Goal: Information Seeking & Learning: Learn about a topic

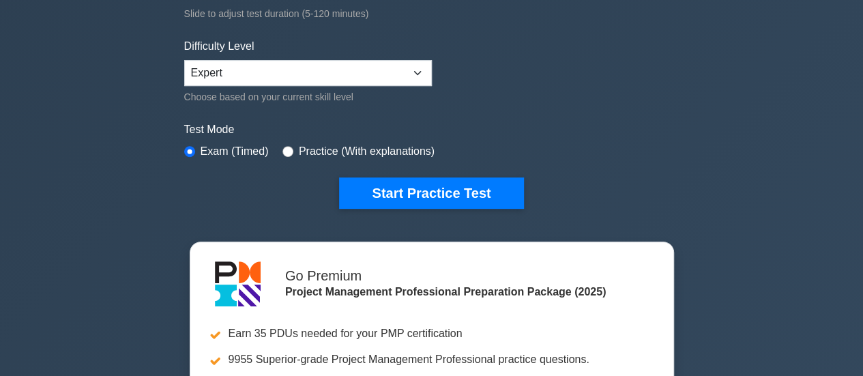
scroll to position [323, 0]
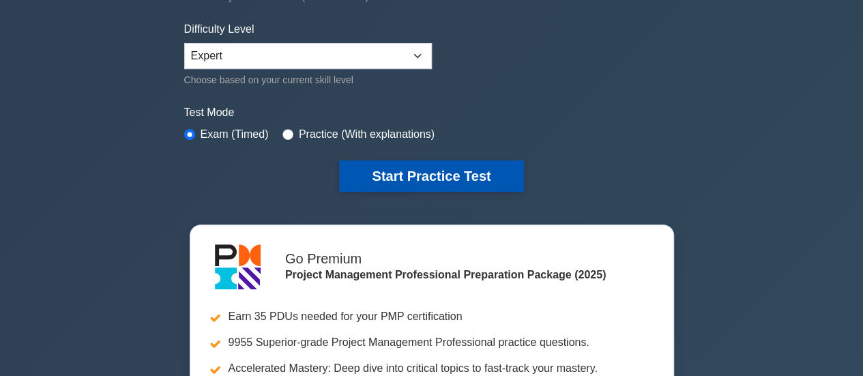
click at [458, 168] on button "Start Practice Test" at bounding box center [431, 175] width 184 height 31
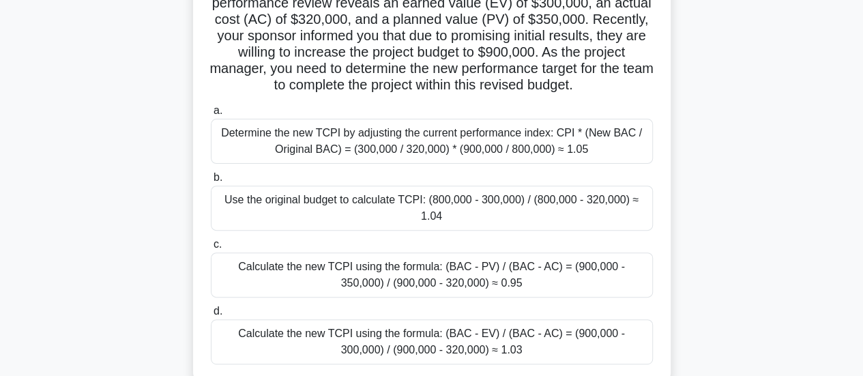
scroll to position [141, 0]
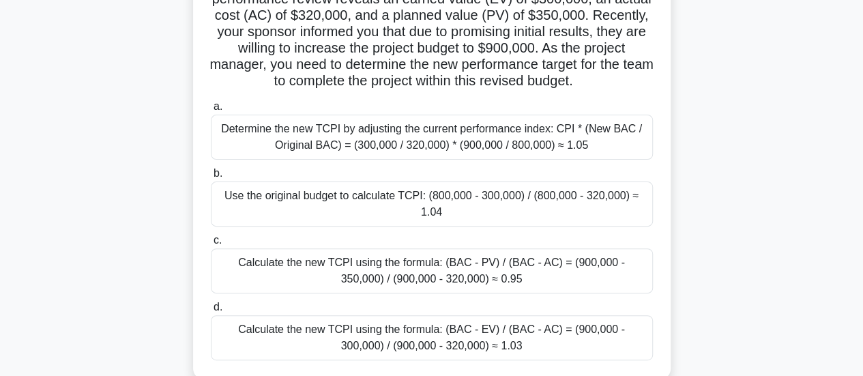
click at [525, 136] on div "Determine the new TCPI by adjusting the current performance index: CPI * (New B…" at bounding box center [432, 137] width 442 height 45
click at [211, 111] on input "a. Determine the new TCPI by adjusting the current performance index: CPI * (Ne…" at bounding box center [211, 106] width 0 height 9
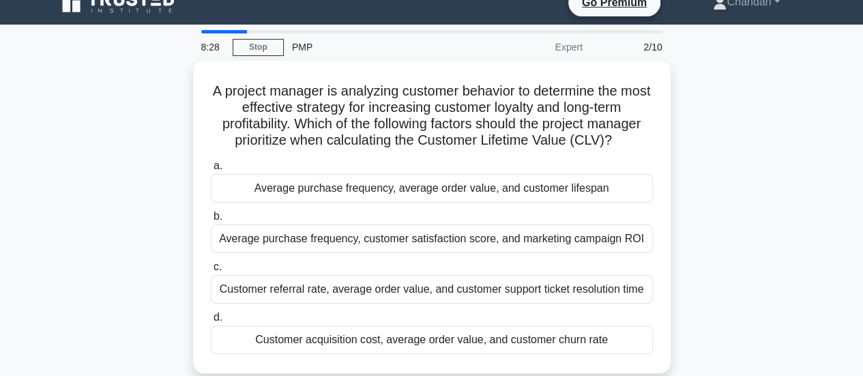
scroll to position [18, 0]
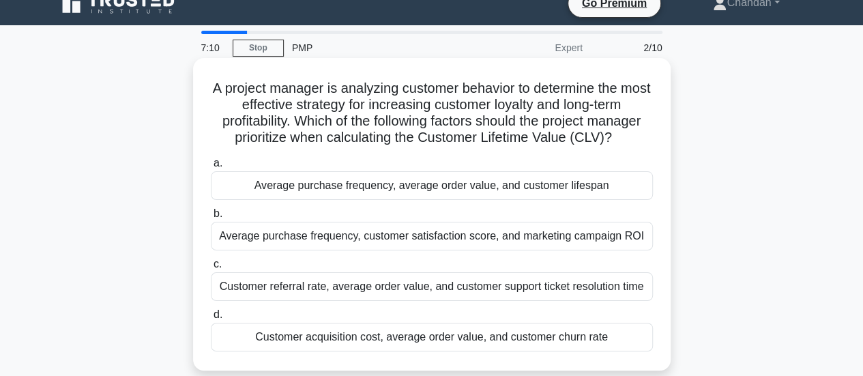
click at [541, 184] on div "Average purchase frequency, average order value, and customer lifespan" at bounding box center [432, 185] width 442 height 29
click at [211, 168] on input "a. Average purchase frequency, average order value, and customer lifespan" at bounding box center [211, 163] width 0 height 9
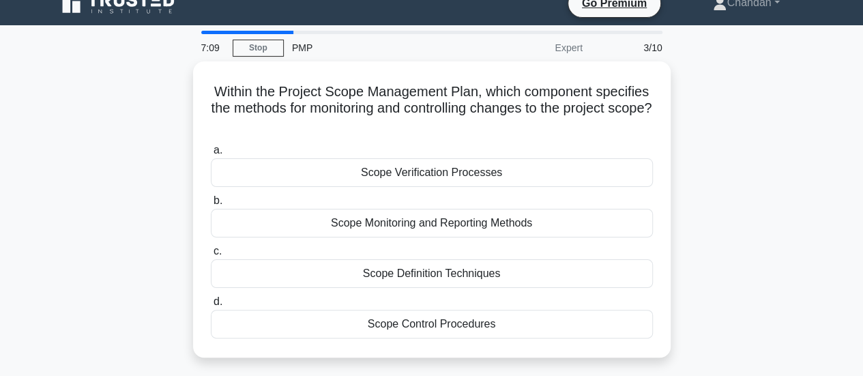
scroll to position [0, 0]
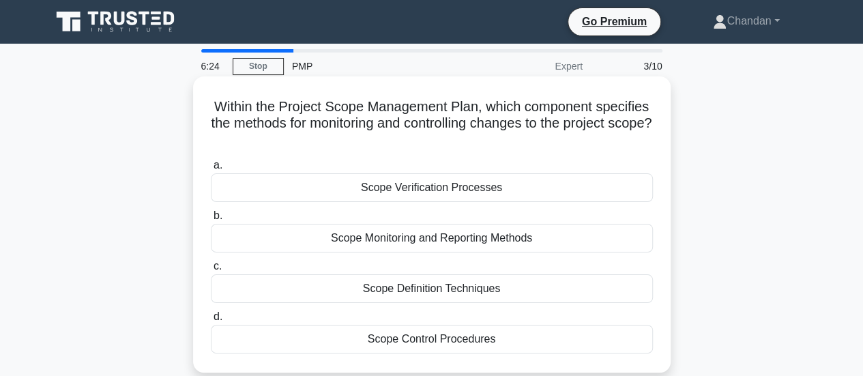
click at [557, 242] on div "Scope Monitoring and Reporting Methods" at bounding box center [432, 238] width 442 height 29
click at [211, 220] on input "b. Scope Monitoring and Reporting Methods" at bounding box center [211, 215] width 0 height 9
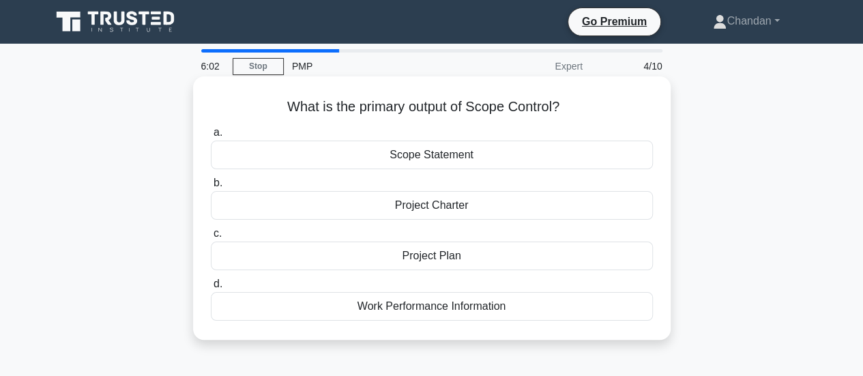
click at [557, 207] on div "Project Charter" at bounding box center [432, 205] width 442 height 29
click at [211, 188] on input "b. Project Charter" at bounding box center [211, 183] width 0 height 9
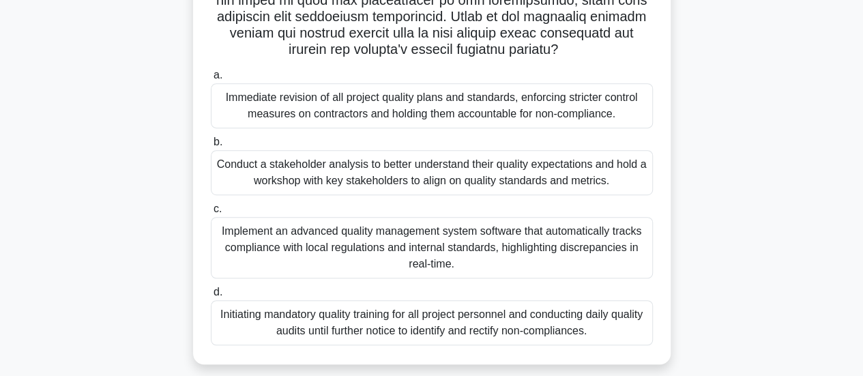
scroll to position [327, 0]
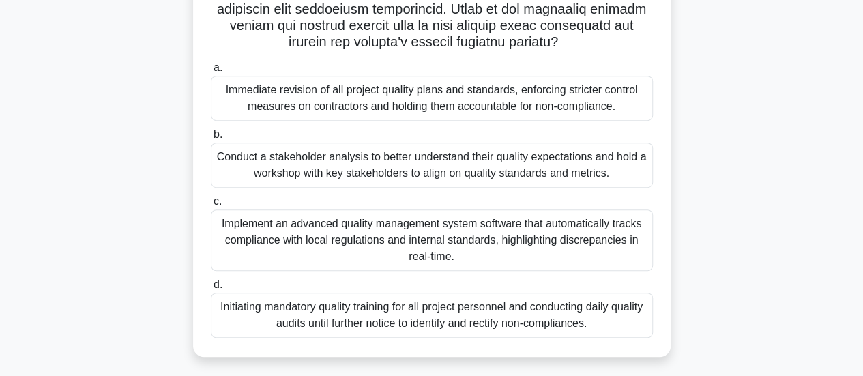
click at [512, 162] on div "Conduct a stakeholder analysis to better understand their quality expectations …" at bounding box center [432, 165] width 442 height 45
click at [211, 139] on input "b. Conduct a stakeholder analysis to better understand their quality expectatio…" at bounding box center [211, 134] width 0 height 9
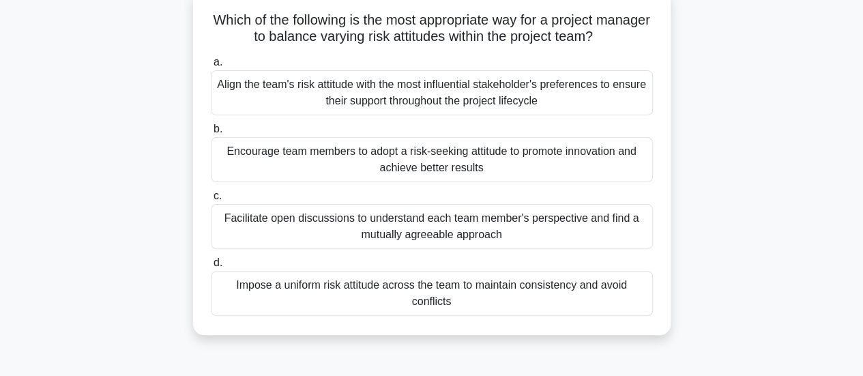
scroll to position [89, 0]
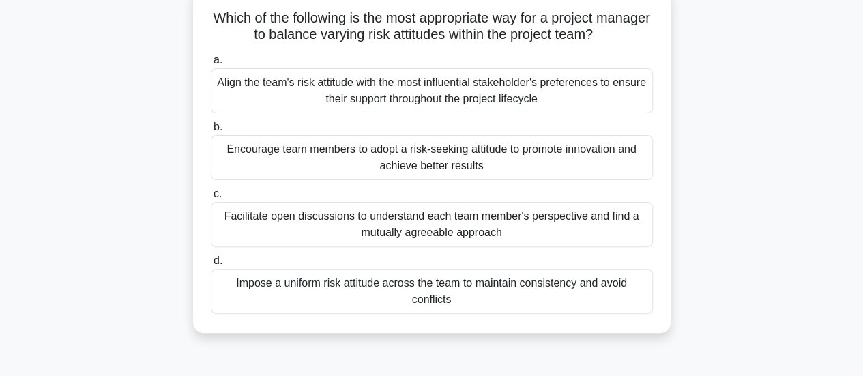
click at [607, 218] on div "Facilitate open discussions to understand each team member's perspective and fi…" at bounding box center [432, 224] width 442 height 45
click at [211, 199] on input "c. Facilitate open discussions to understand each team member's perspective and…" at bounding box center [211, 194] width 0 height 9
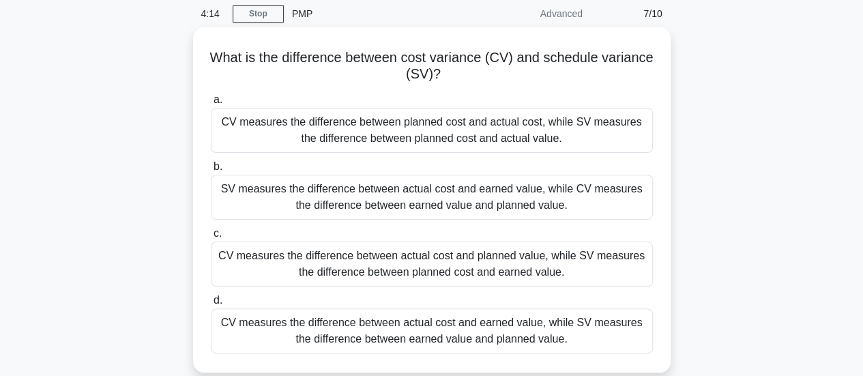
scroll to position [52, 0]
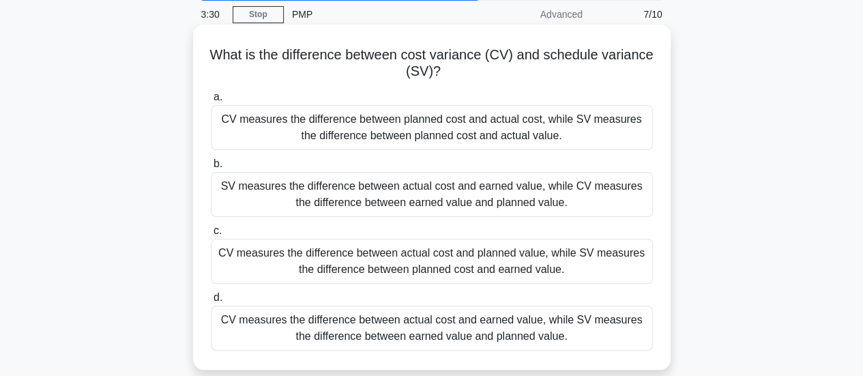
click at [599, 194] on div "SV measures the difference between actual cost and earned value, while CV measu…" at bounding box center [432, 194] width 442 height 45
click at [211, 169] on input "b. SV measures the difference between actual cost and earned value, while CV me…" at bounding box center [211, 164] width 0 height 9
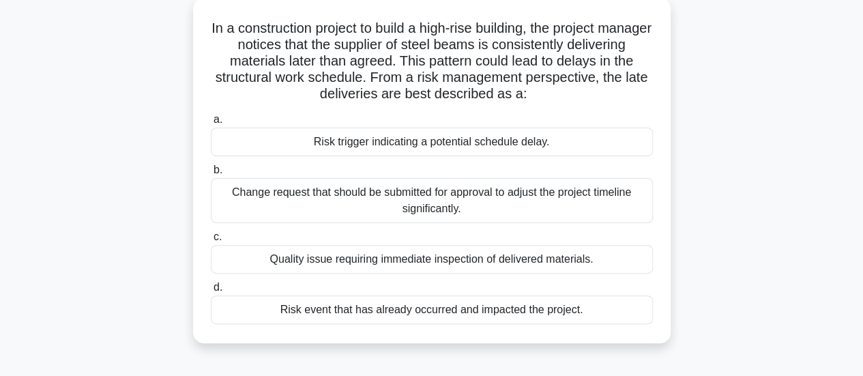
scroll to position [88, 0]
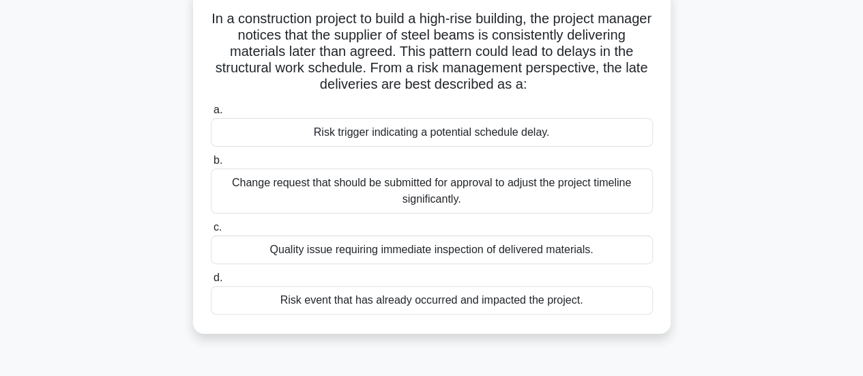
click at [469, 194] on div "Change request that should be submitted for approval to adjust the project time…" at bounding box center [432, 191] width 442 height 45
click at [211, 165] on input "b. Change request that should be submitted for approval to adjust the project t…" at bounding box center [211, 160] width 0 height 9
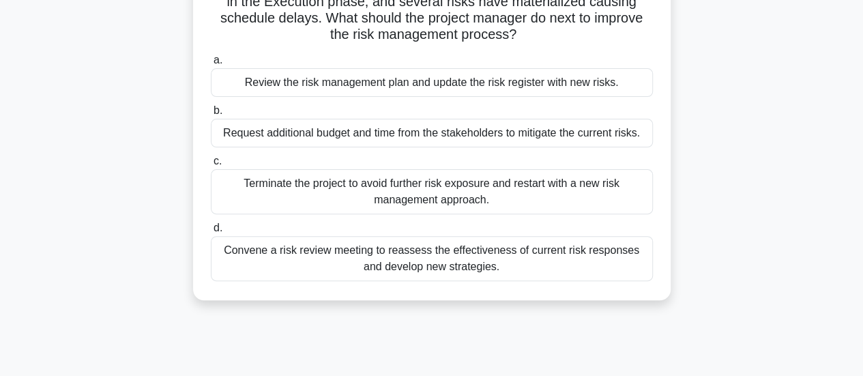
scroll to position [143, 0]
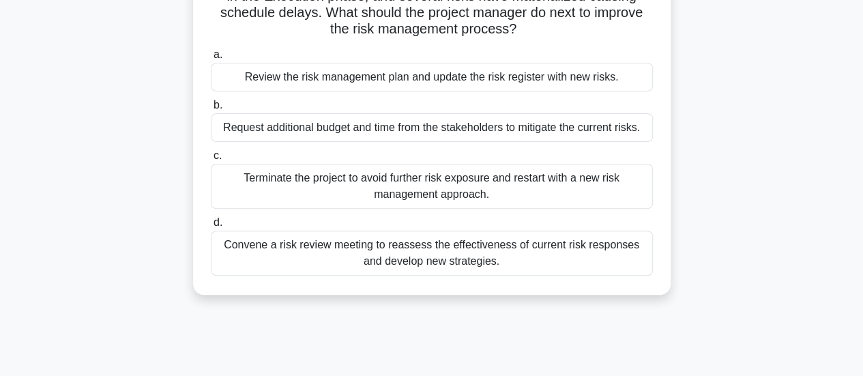
click at [555, 267] on div "Convene a risk review meeting to reassess the effectiveness of current risk res…" at bounding box center [432, 253] width 442 height 45
click at [211, 227] on input "d. Convene a risk review meeting to reassess the effectiveness of current risk …" at bounding box center [211, 222] width 0 height 9
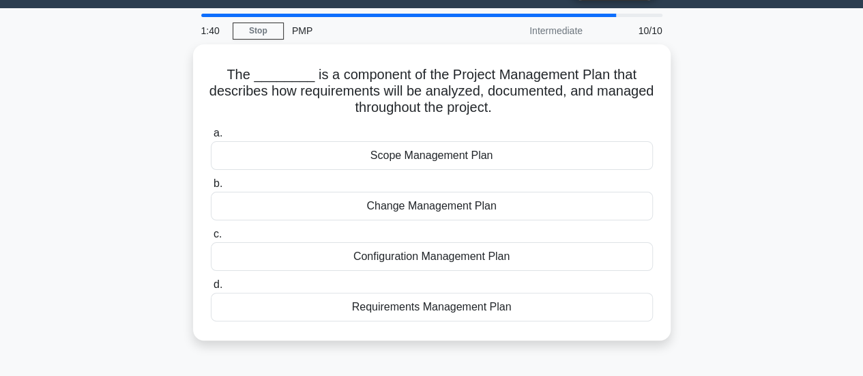
scroll to position [0, 0]
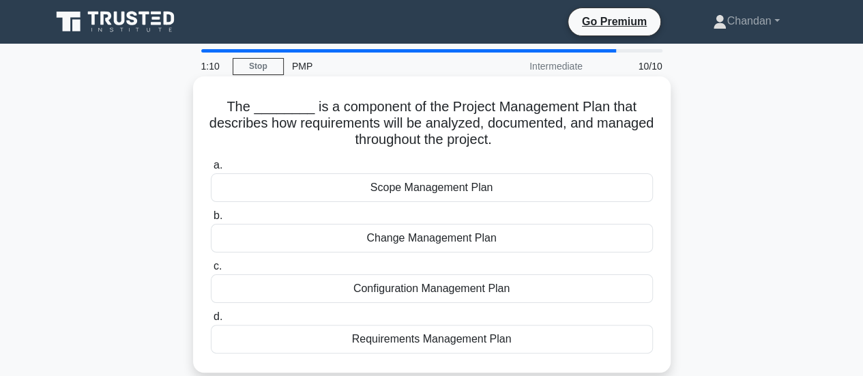
click at [526, 190] on div "Scope Management Plan" at bounding box center [432, 187] width 442 height 29
click at [211, 170] on input "a. Scope Management Plan" at bounding box center [211, 165] width 0 height 9
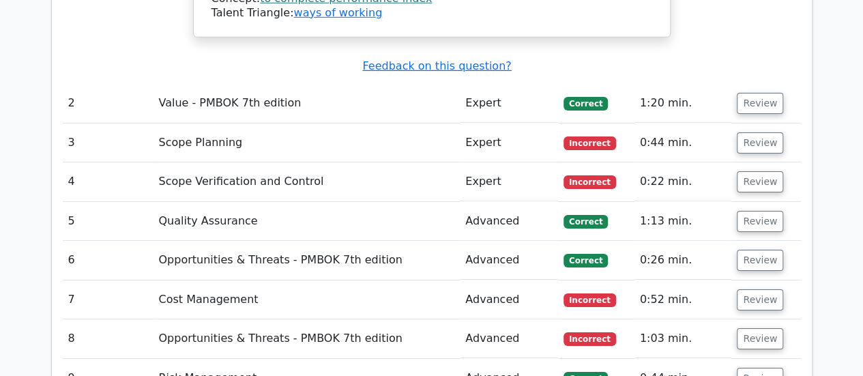
scroll to position [2122, 0]
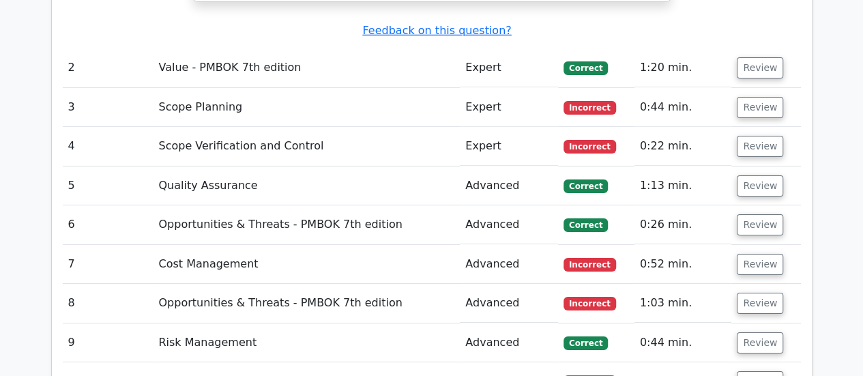
scroll to position [2220, 0]
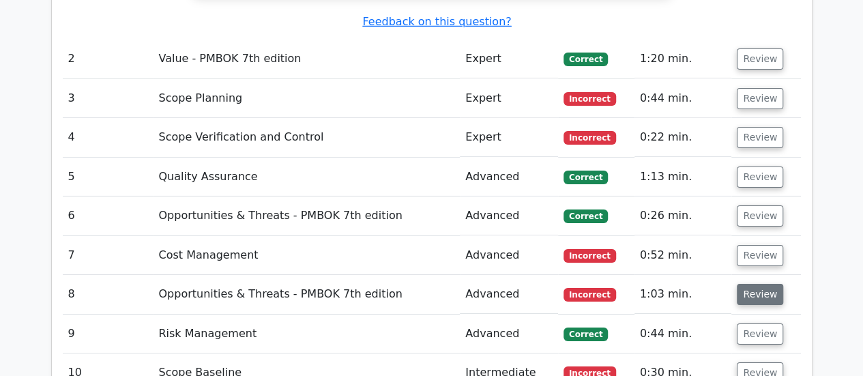
click at [752, 284] on button "Review" at bounding box center [760, 294] width 46 height 21
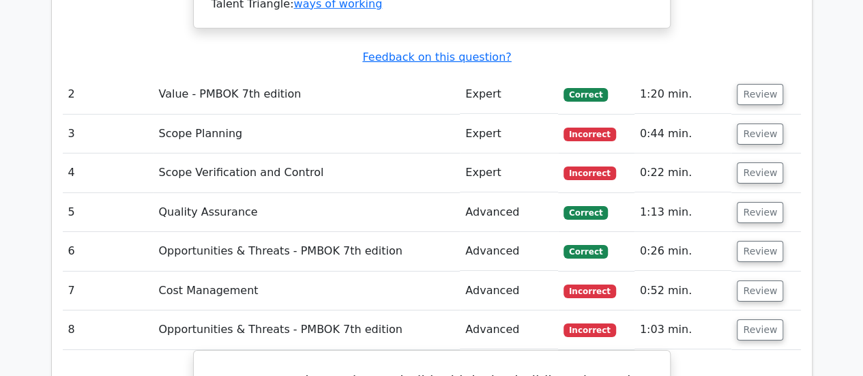
scroll to position [2170, 0]
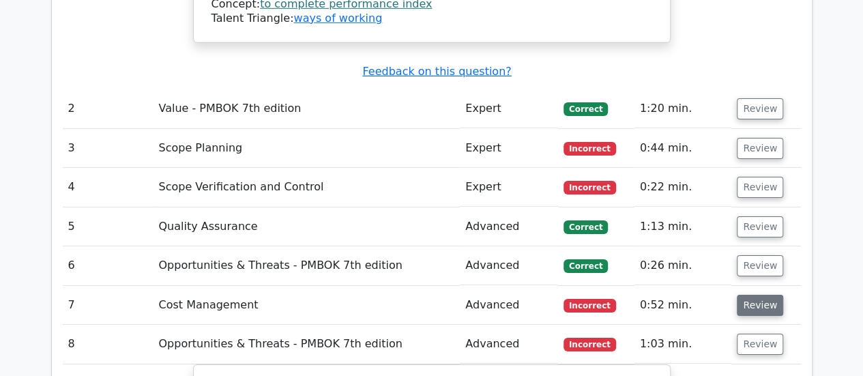
click at [755, 295] on button "Review" at bounding box center [760, 305] width 46 height 21
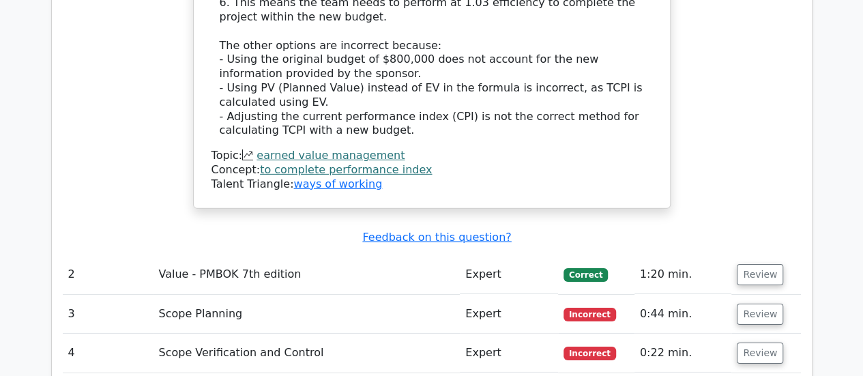
scroll to position [2001, 0]
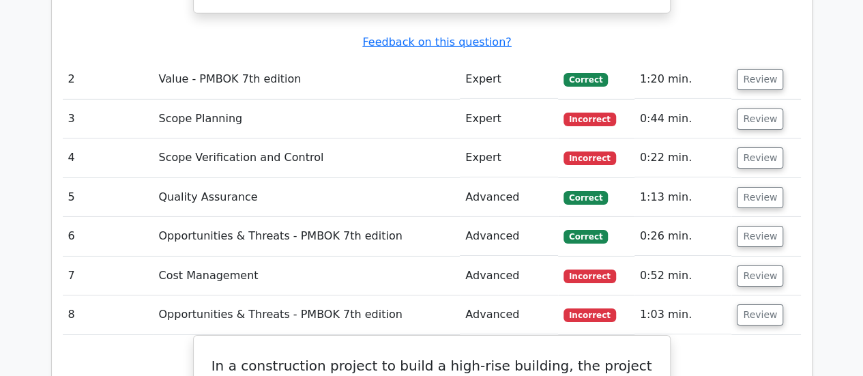
scroll to position [2238, 0]
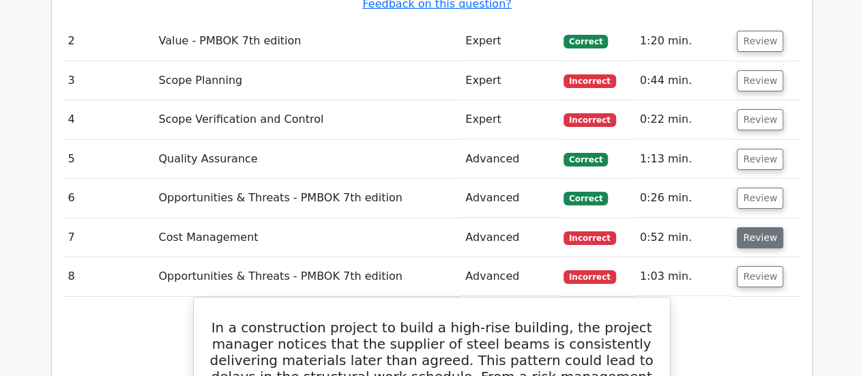
click at [761, 227] on button "Review" at bounding box center [760, 237] width 46 height 21
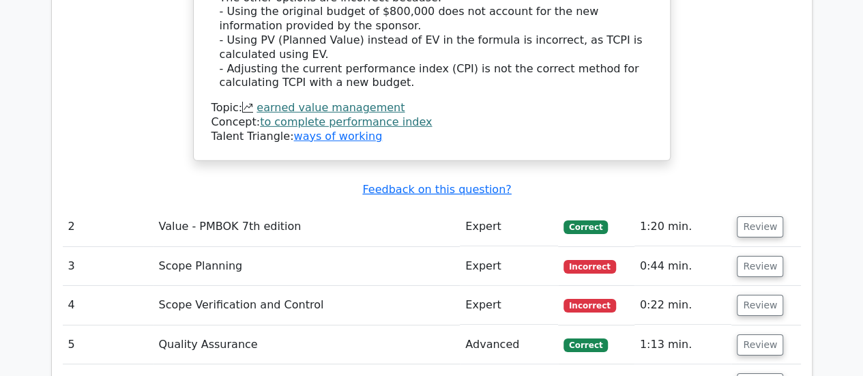
scroll to position [2062, 0]
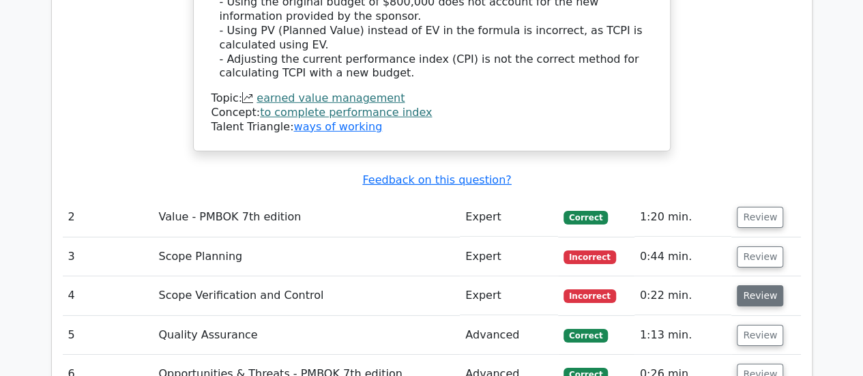
click at [750, 285] on button "Review" at bounding box center [760, 295] width 46 height 21
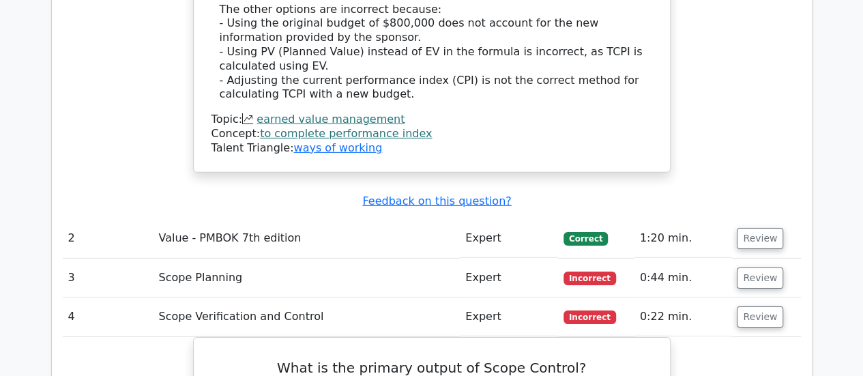
scroll to position [1942, 0]
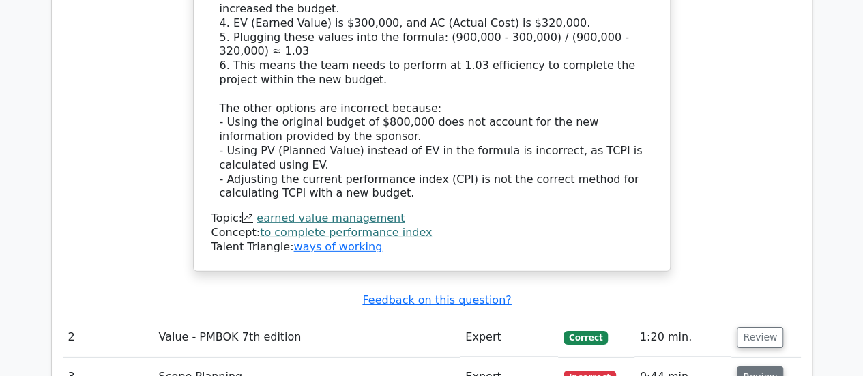
click at [750, 366] on button "Review" at bounding box center [760, 376] width 46 height 21
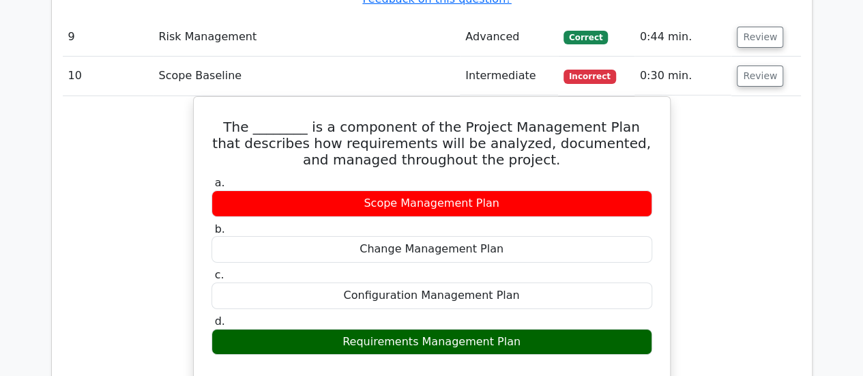
scroll to position [5847, 0]
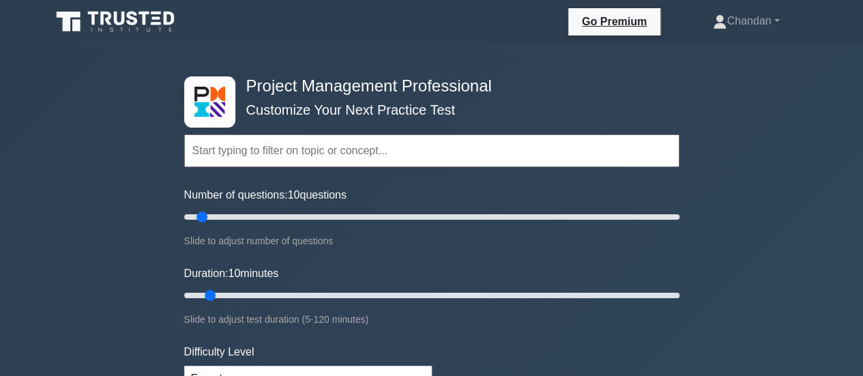
scroll to position [329, 0]
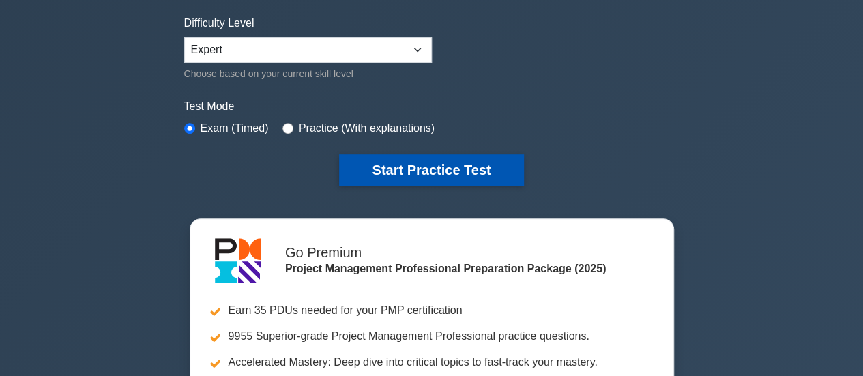
click at [456, 168] on button "Start Practice Test" at bounding box center [431, 169] width 184 height 31
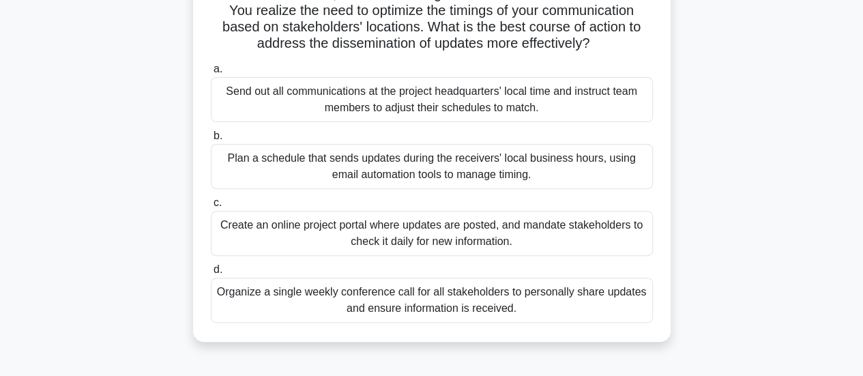
scroll to position [151, 0]
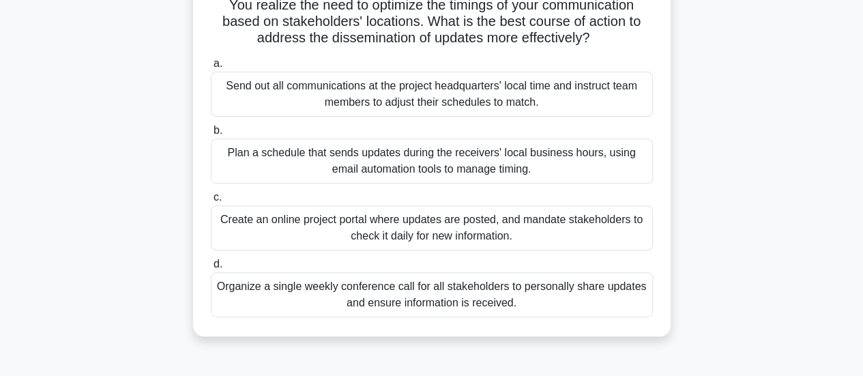
click at [502, 173] on div "Plan a schedule that sends updates during the receivers' local business hours, …" at bounding box center [432, 160] width 442 height 45
click at [211, 135] on input "b. Plan a schedule that sends updates during the receivers' local business hour…" at bounding box center [211, 130] width 0 height 9
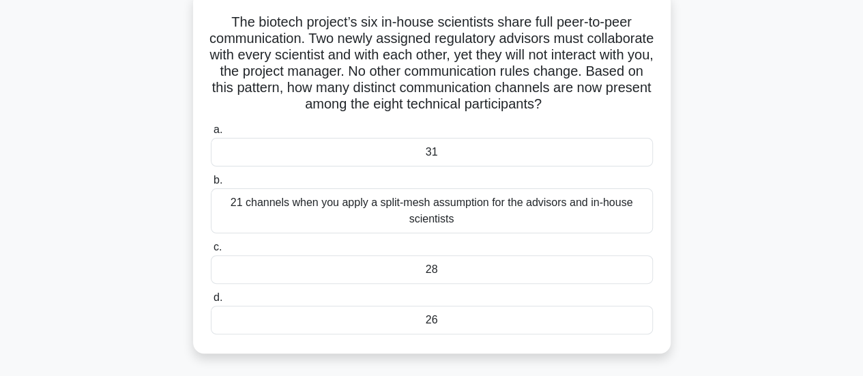
scroll to position [91, 0]
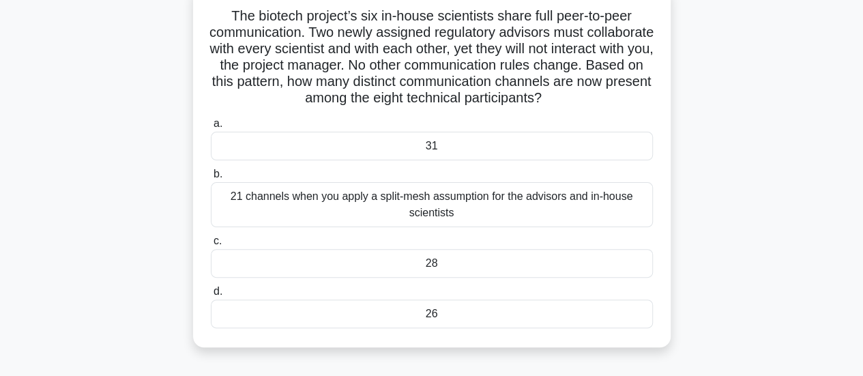
click at [516, 312] on div "26" at bounding box center [432, 314] width 442 height 29
click at [211, 296] on input "d. 26" at bounding box center [211, 291] width 0 height 9
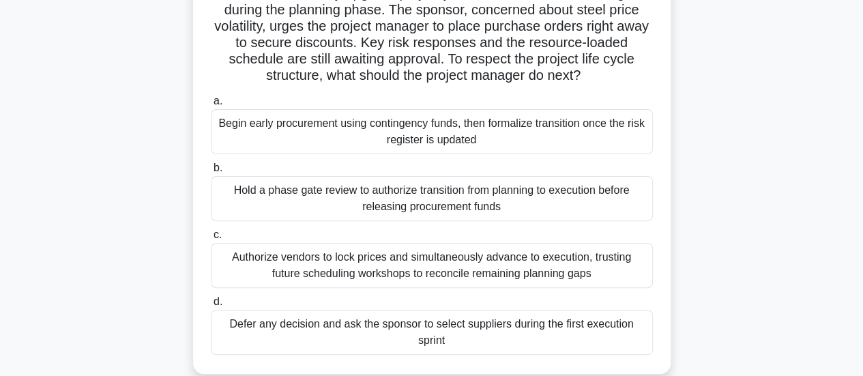
scroll to position [117, 0]
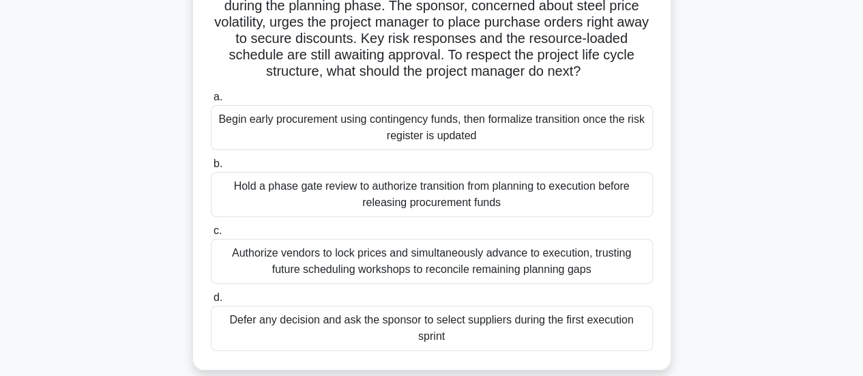
click at [629, 253] on div "Authorize vendors to lock prices and simultaneously advance to execution, trust…" at bounding box center [432, 261] width 442 height 45
click at [211, 235] on input "c. Authorize vendors to lock prices and simultaneously advance to execution, tr…" at bounding box center [211, 231] width 0 height 9
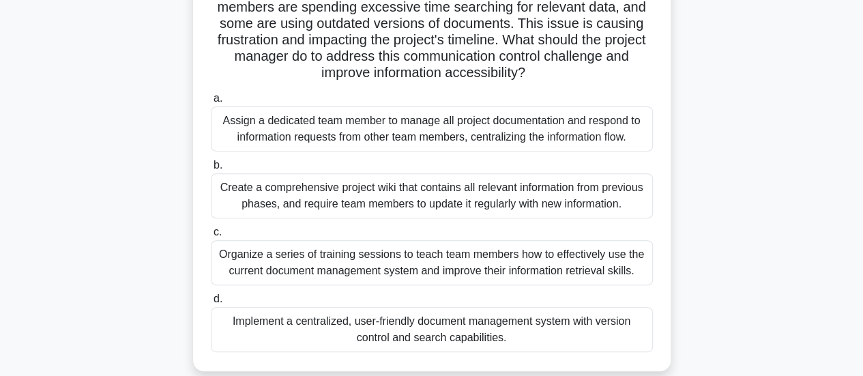
scroll to position [171, 0]
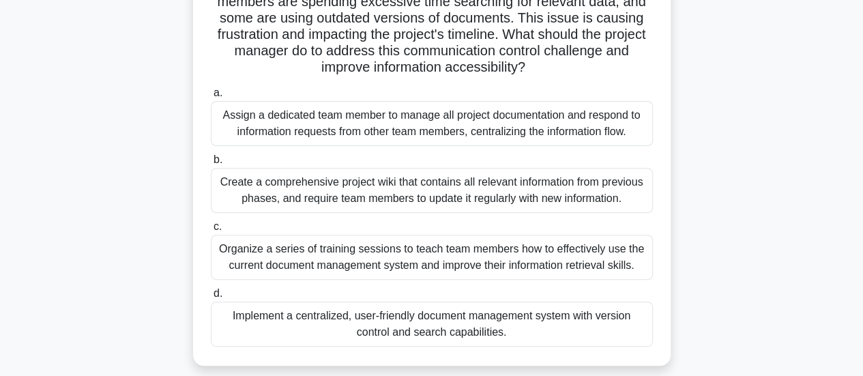
click at [532, 327] on div "Implement a centralized, user-friendly document management system with version …" at bounding box center [432, 324] width 442 height 45
click at [211, 298] on input "d. Implement a centralized, user-friendly document management system with versi…" at bounding box center [211, 293] width 0 height 9
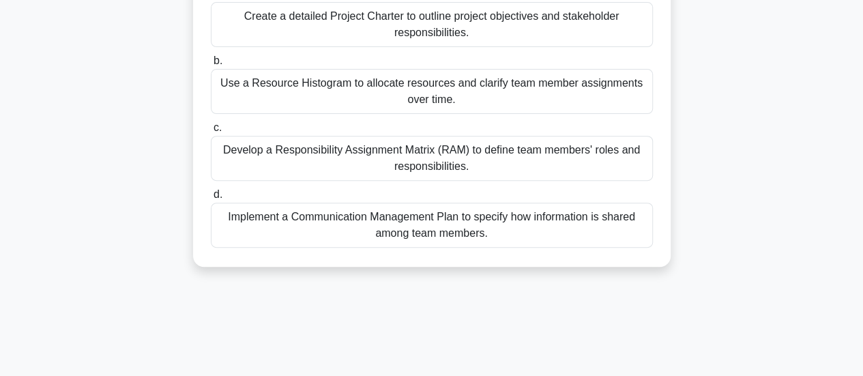
scroll to position [166, 0]
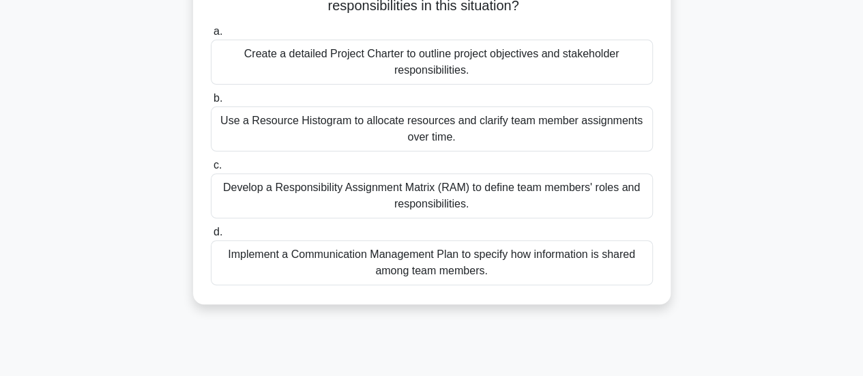
click at [503, 201] on div "Develop a Responsibility Assignment Matrix (RAM) to define team members' roles …" at bounding box center [432, 195] width 442 height 45
click at [211, 170] on input "c. Develop a Responsibility Assignment Matrix (RAM) to define team members' rol…" at bounding box center [211, 165] width 0 height 9
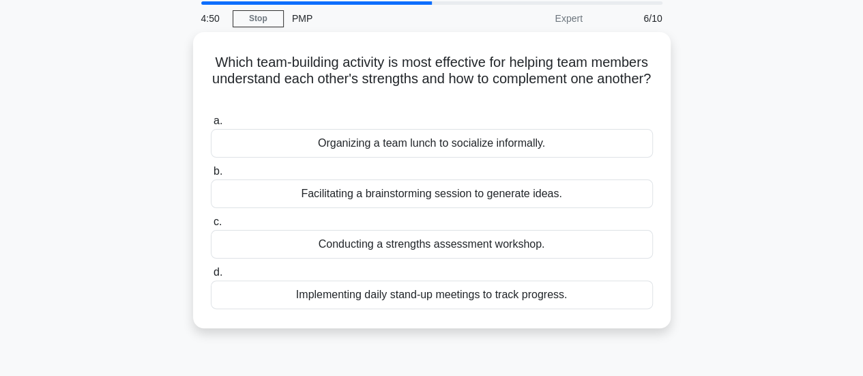
scroll to position [0, 0]
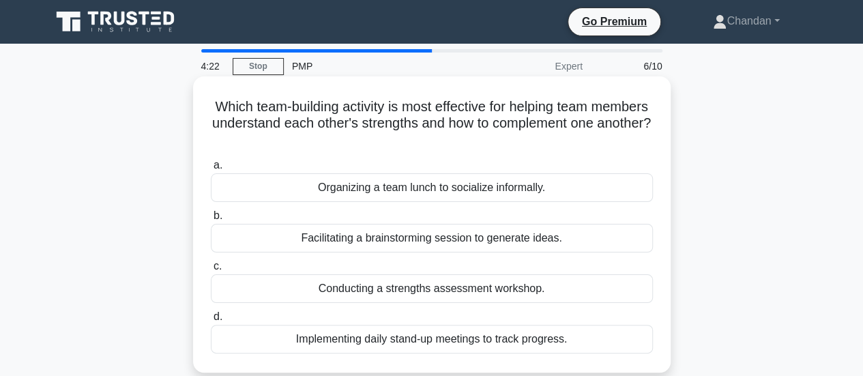
click at [432, 337] on div "Implementing daily stand-up meetings to track progress." at bounding box center [432, 339] width 442 height 29
click at [211, 321] on input "d. Implementing daily stand-up meetings to track progress." at bounding box center [211, 316] width 0 height 9
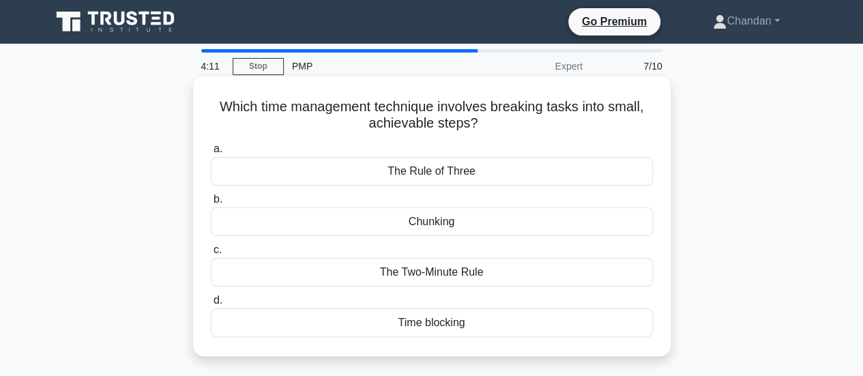
click at [472, 220] on div "Chunking" at bounding box center [432, 221] width 442 height 29
click at [211, 204] on input "b. Chunking" at bounding box center [211, 199] width 0 height 9
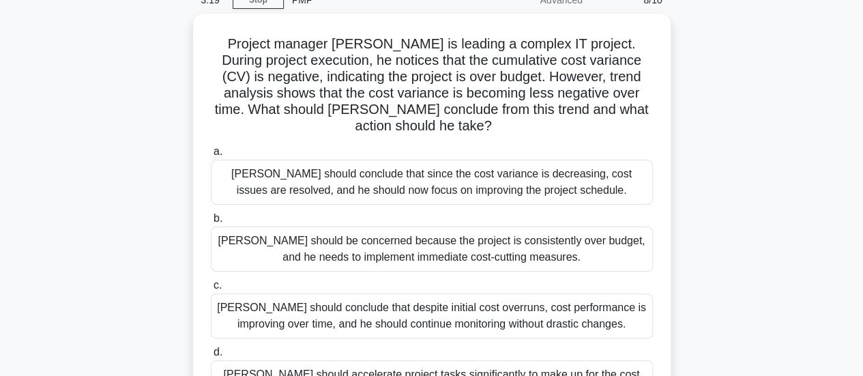
scroll to position [67, 0]
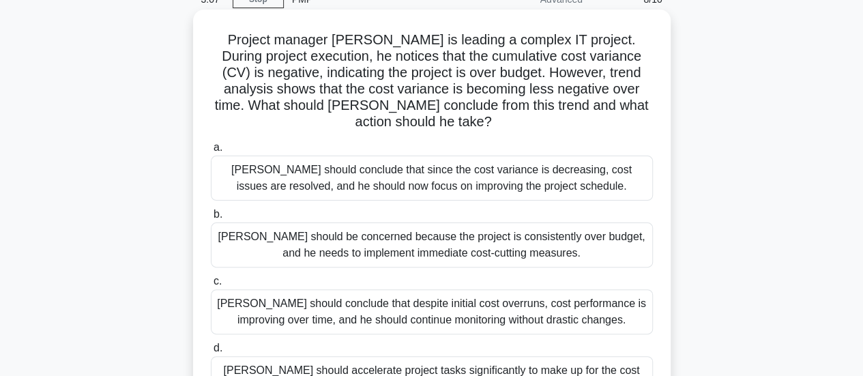
click at [578, 163] on div "[PERSON_NAME] should conclude that since the cost variance is decreasing, cost …" at bounding box center [432, 178] width 442 height 45
click at [211, 152] on input "a. [PERSON_NAME] should conclude that since the cost variance is decreasing, co…" at bounding box center [211, 147] width 0 height 9
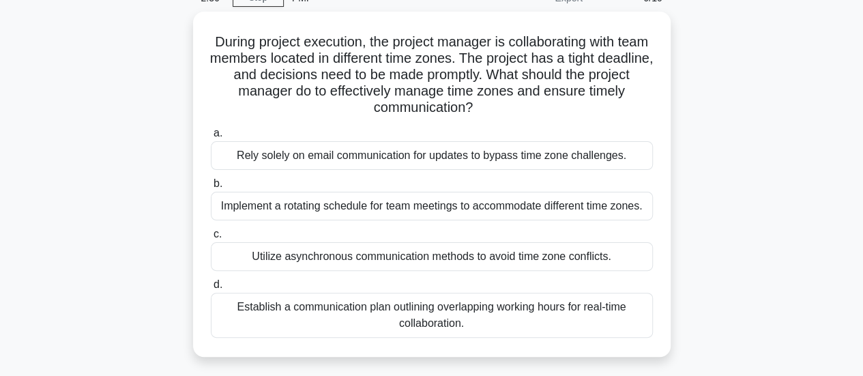
scroll to position [59, 0]
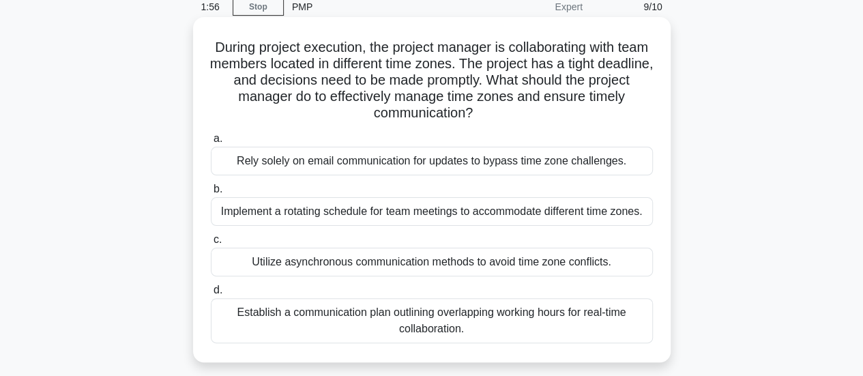
click at [484, 264] on div "Utilize asynchronous communication methods to avoid time zone conflicts." at bounding box center [432, 262] width 442 height 29
click at [211, 244] on input "c. Utilize asynchronous communication methods to avoid time zone conflicts." at bounding box center [211, 239] width 0 height 9
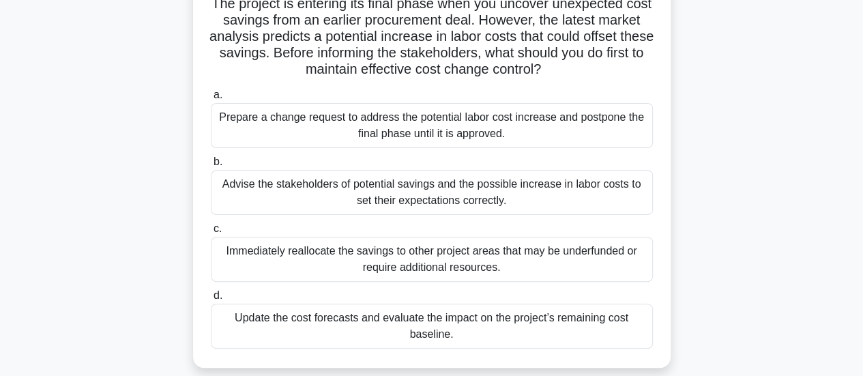
scroll to position [116, 0]
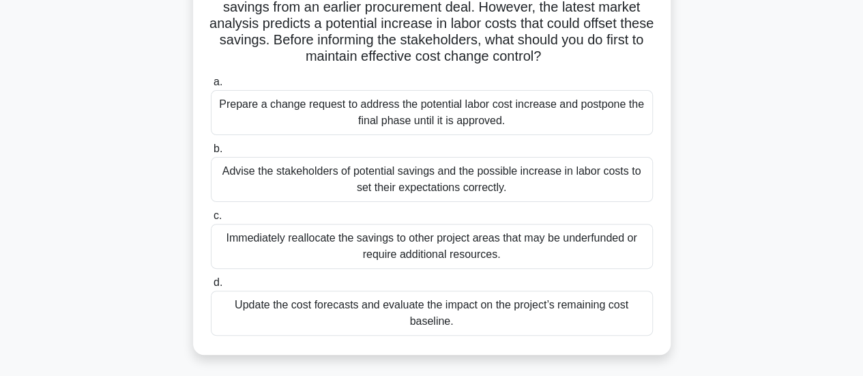
click at [561, 316] on div "Update the cost forecasts and evaluate the impact on the project’s remaining co…" at bounding box center [432, 313] width 442 height 45
click at [211, 287] on input "d. Update the cost forecasts and evaluate the impact on the project’s remaining…" at bounding box center [211, 282] width 0 height 9
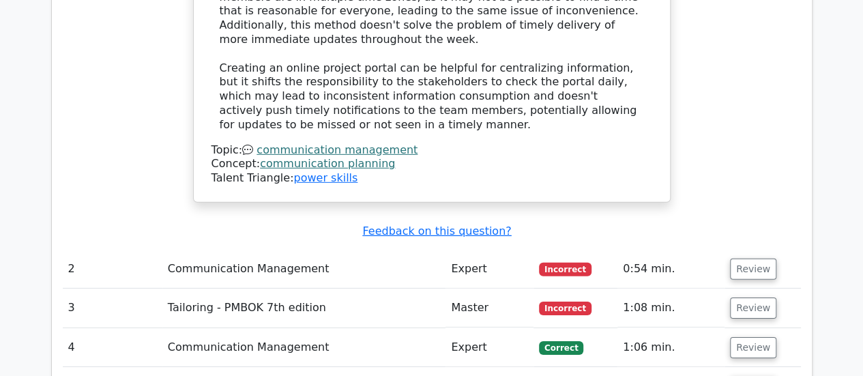
scroll to position [1962, 0]
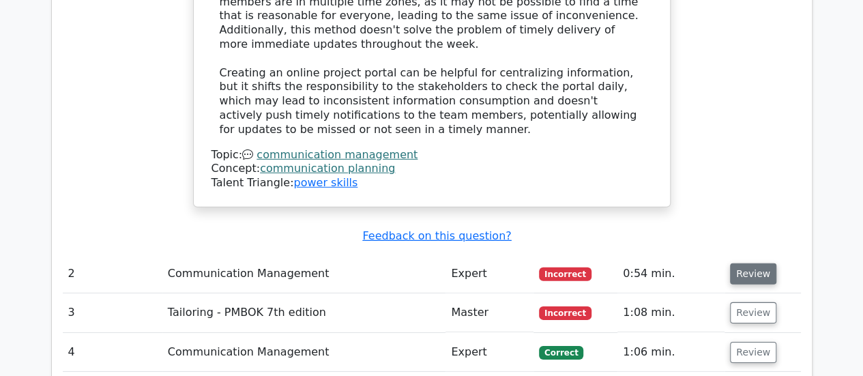
click at [749, 263] on button "Review" at bounding box center [753, 273] width 46 height 21
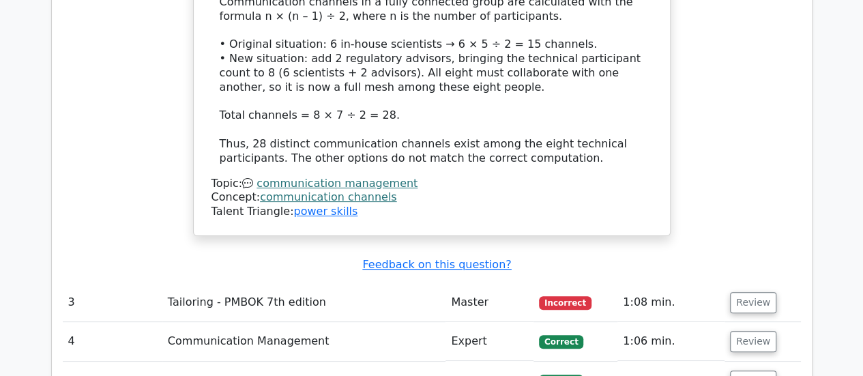
scroll to position [2666, 0]
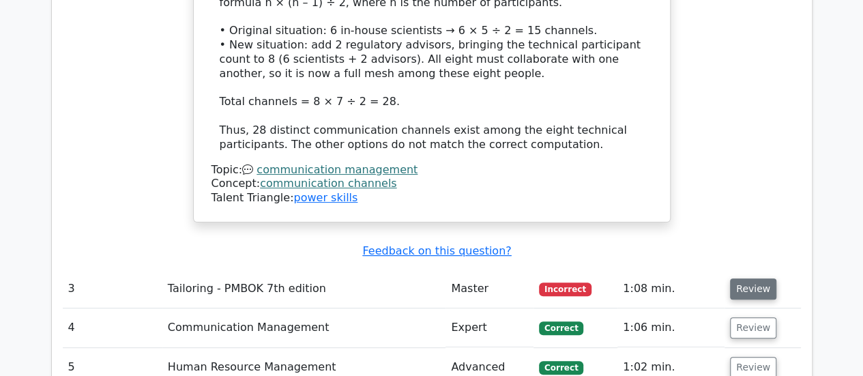
click at [752, 278] on button "Review" at bounding box center [753, 288] width 46 height 21
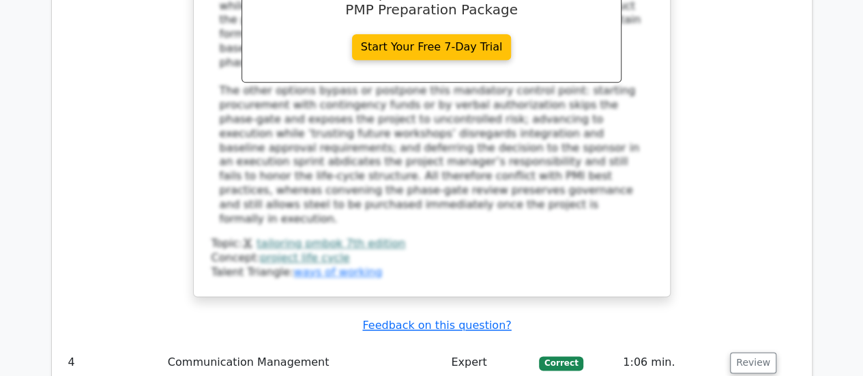
scroll to position [3487, 0]
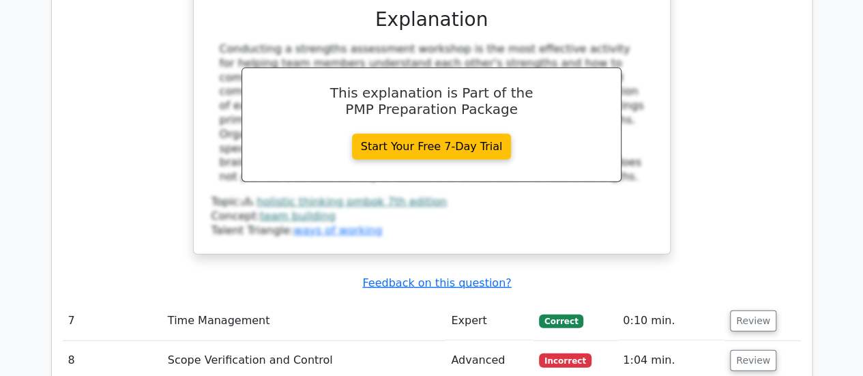
scroll to position [4207, 0]
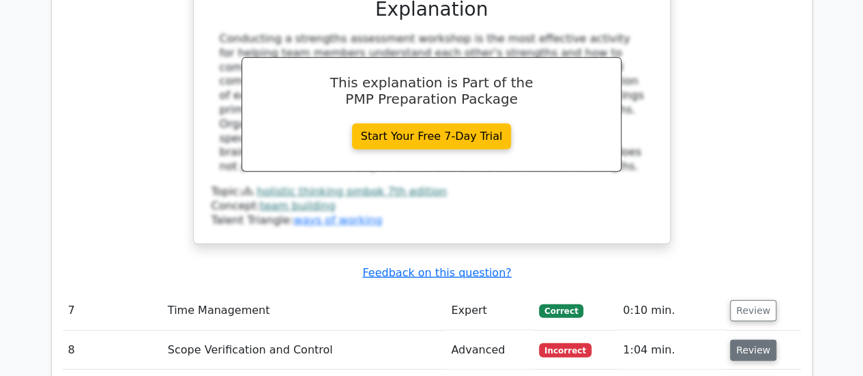
click at [740, 340] on button "Review" at bounding box center [753, 350] width 46 height 21
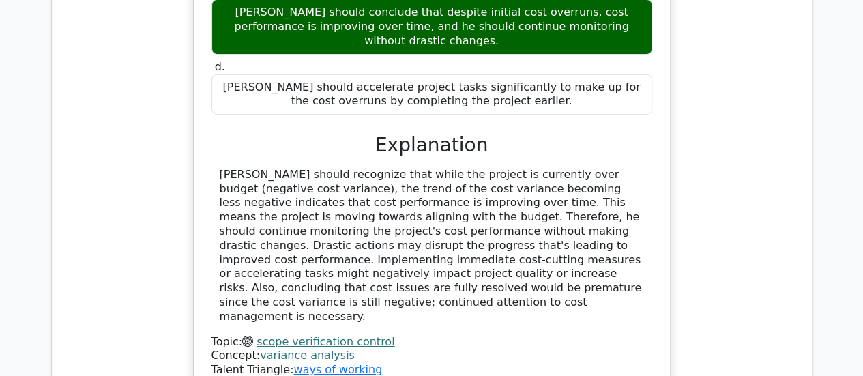
scroll to position [4867, 0]
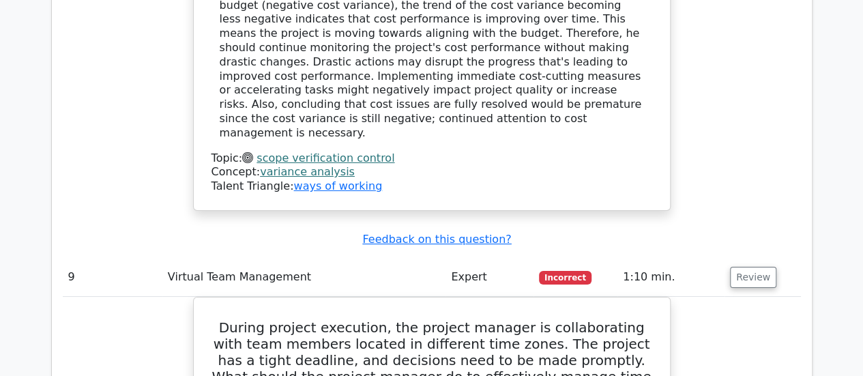
scroll to position [5024, 0]
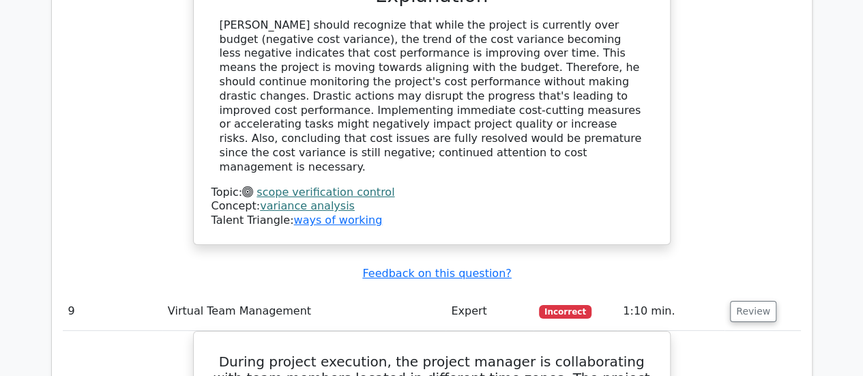
drag, startPoint x: 856, startPoint y: 287, endPoint x: 866, endPoint y: 297, distance: 14.5
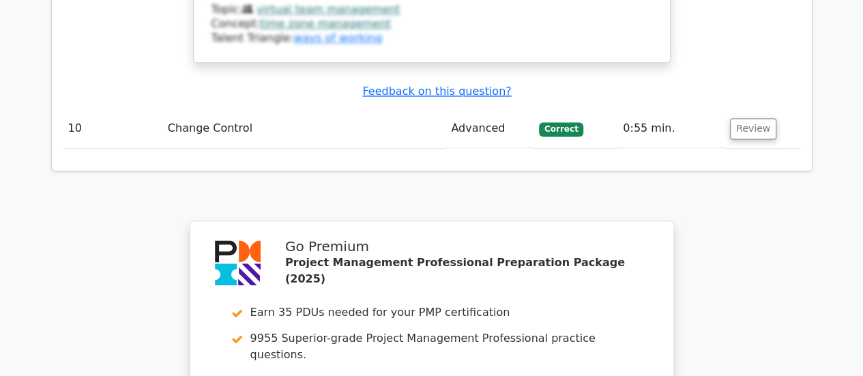
scroll to position [6096, 0]
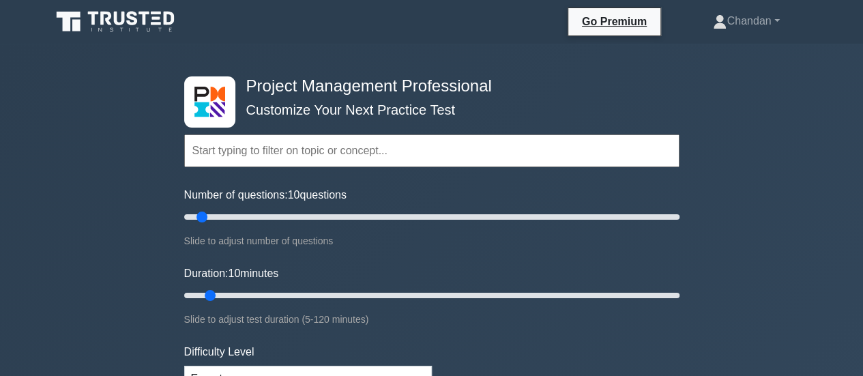
scroll to position [329, 0]
